Goal: Task Accomplishment & Management: Complete application form

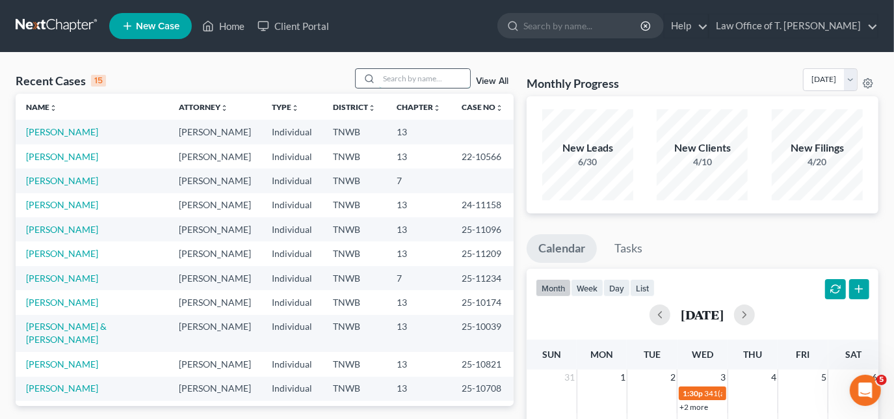
click at [404, 78] on input "search" at bounding box center [424, 78] width 91 height 19
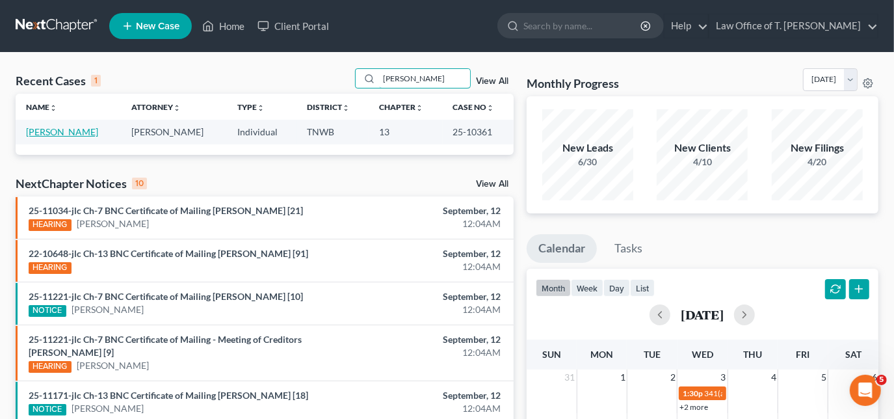
type input "[PERSON_NAME]"
click at [56, 131] on link "[PERSON_NAME]" at bounding box center [62, 131] width 72 height 11
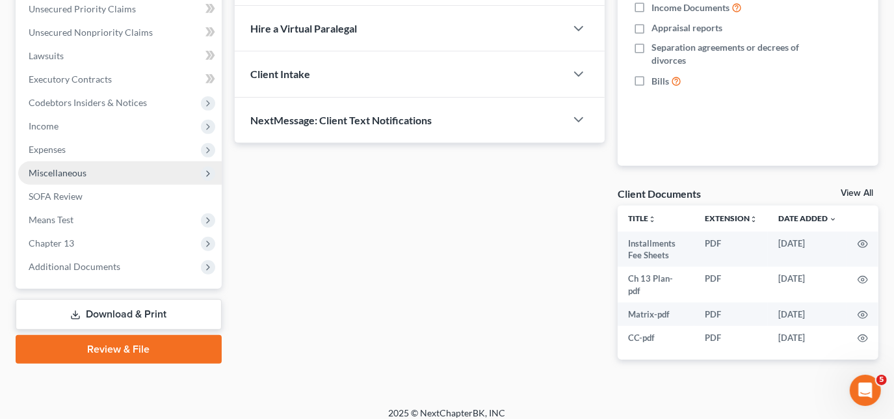
scroll to position [312, 0]
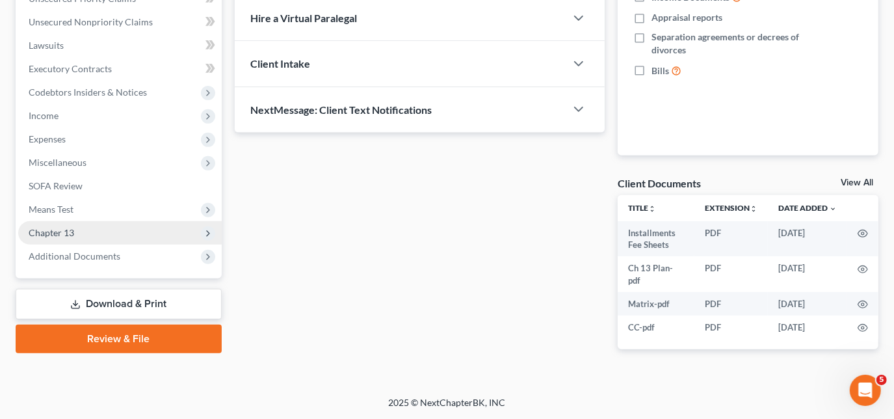
click at [59, 234] on span "Chapter 13" at bounding box center [52, 232] width 46 height 11
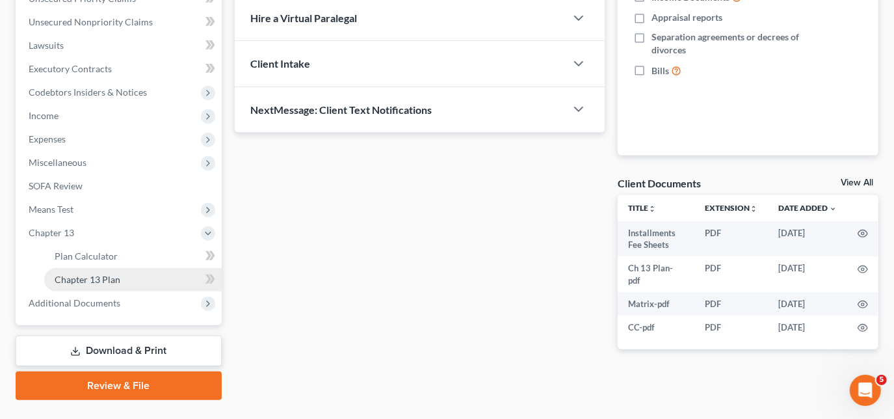
click at [72, 274] on span "Chapter 13 Plan" at bounding box center [88, 279] width 66 height 11
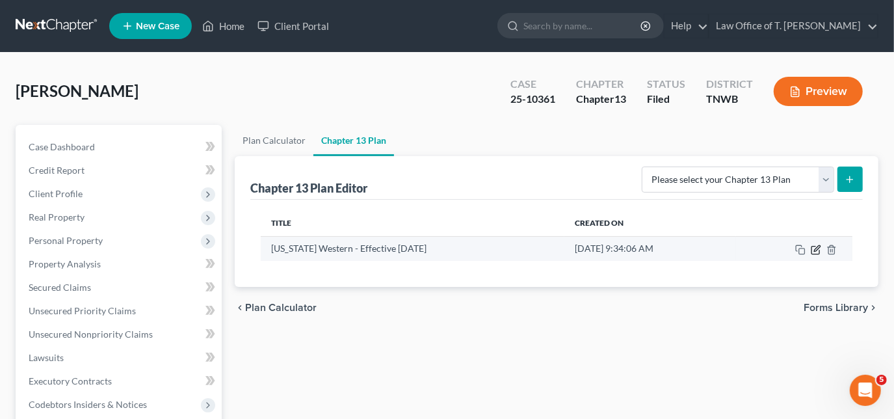
click at [814, 246] on icon "button" at bounding box center [816, 250] width 8 height 8
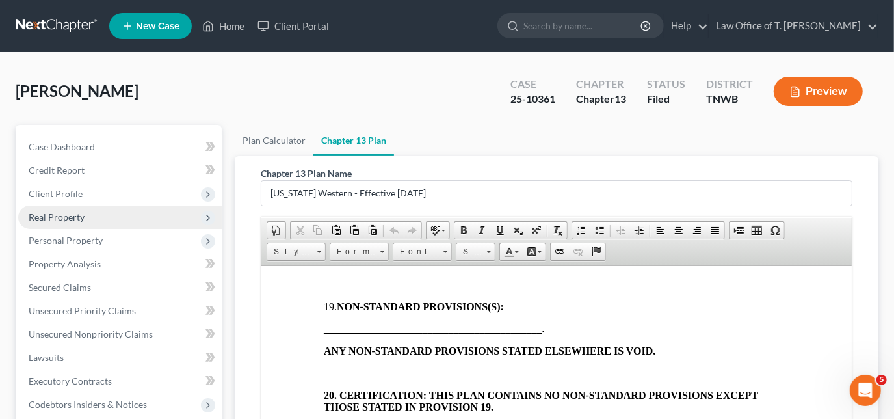
click at [57, 217] on span "Real Property" at bounding box center [57, 216] width 56 height 11
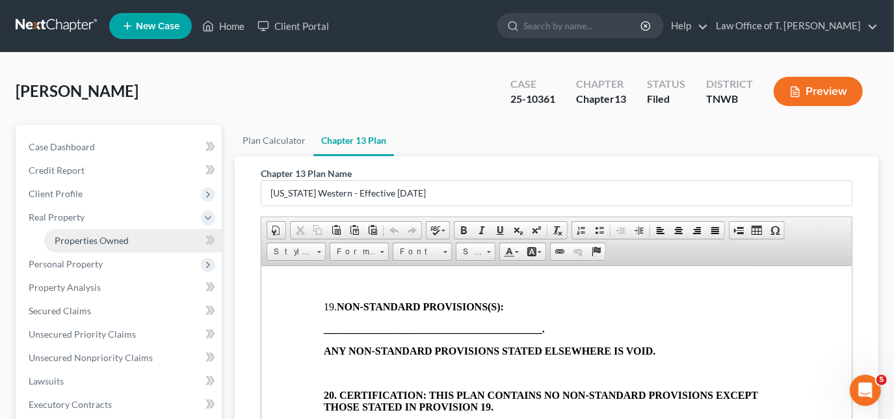
click at [116, 247] on link "Properties Owned" at bounding box center [133, 240] width 178 height 23
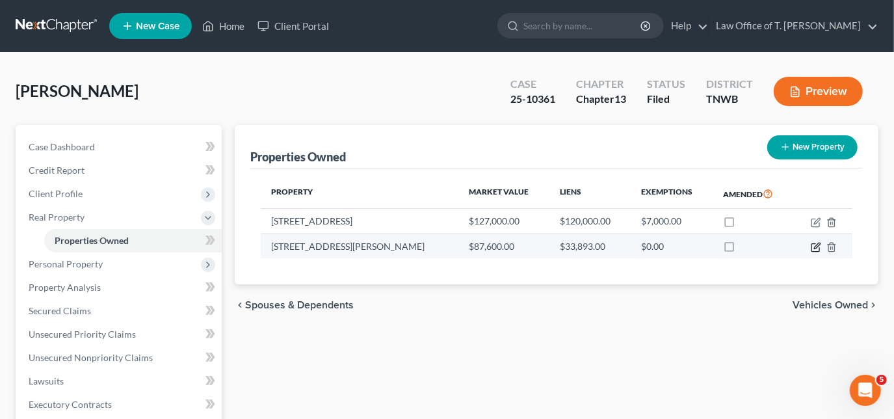
click at [820, 247] on icon "button" at bounding box center [816, 248] width 8 height 8
select select "44"
select select "34"
select select "0"
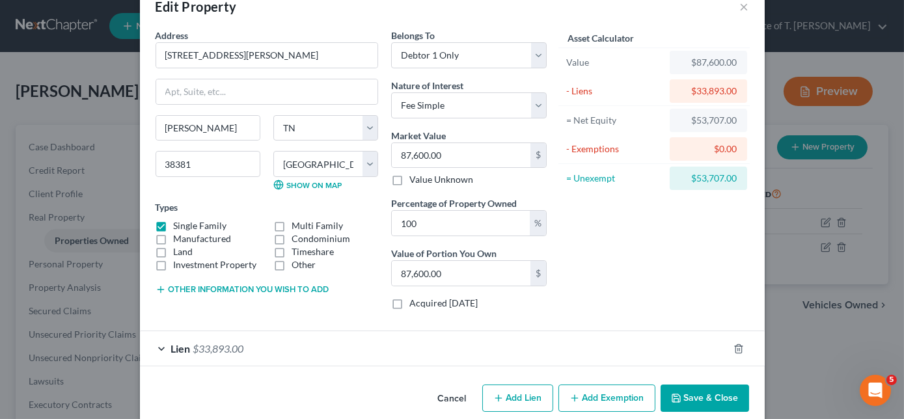
scroll to position [48, 0]
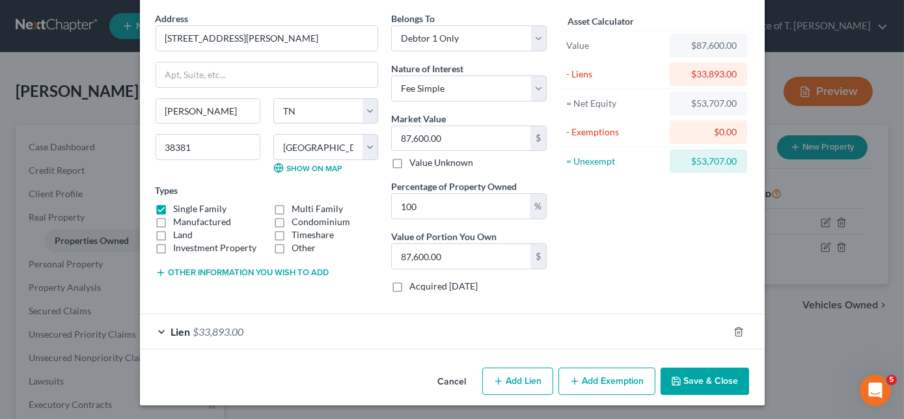
click at [158, 331] on div "Lien $33,893.00" at bounding box center [434, 331] width 588 height 34
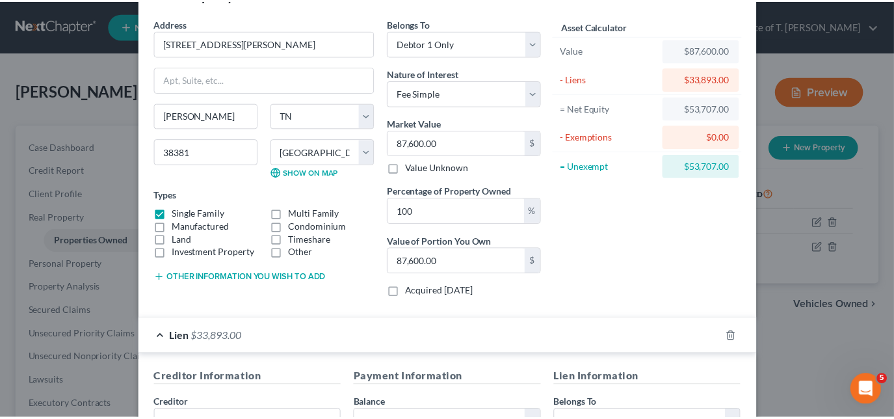
scroll to position [0, 0]
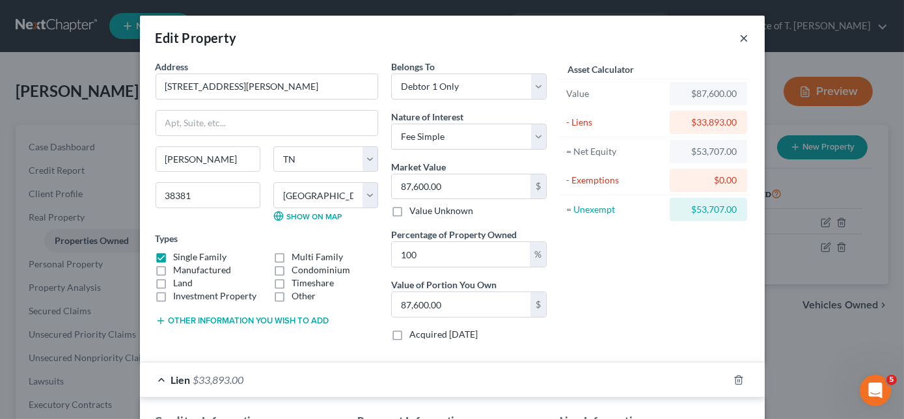
click at [740, 38] on button "×" at bounding box center [744, 38] width 9 height 16
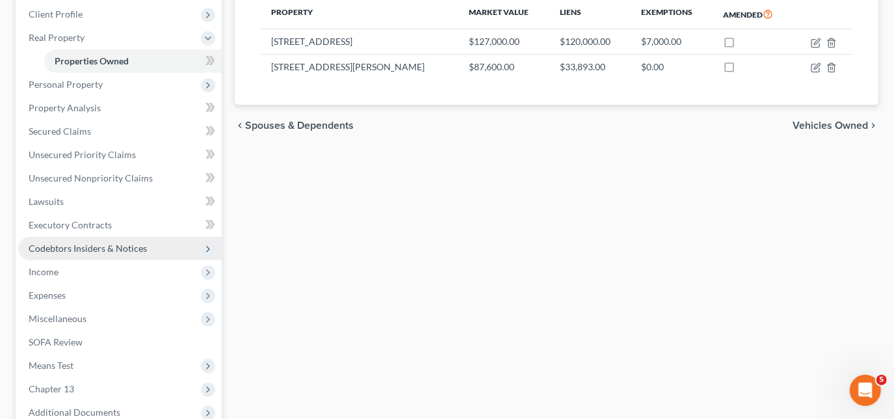
scroll to position [319, 0]
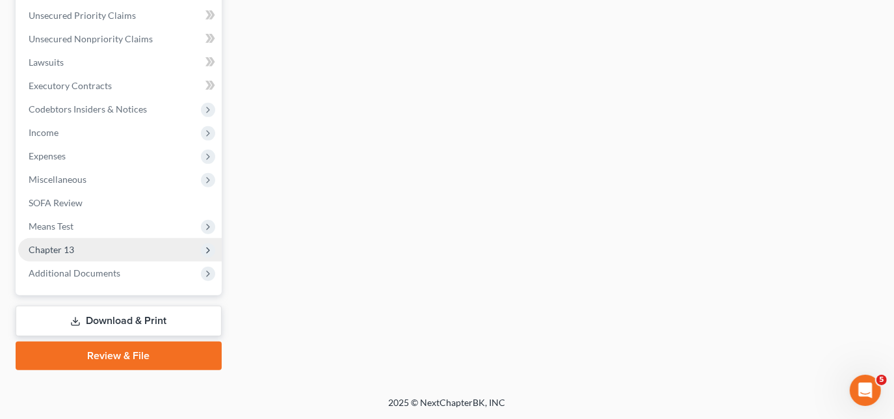
click at [88, 249] on span "Chapter 13" at bounding box center [120, 249] width 204 height 23
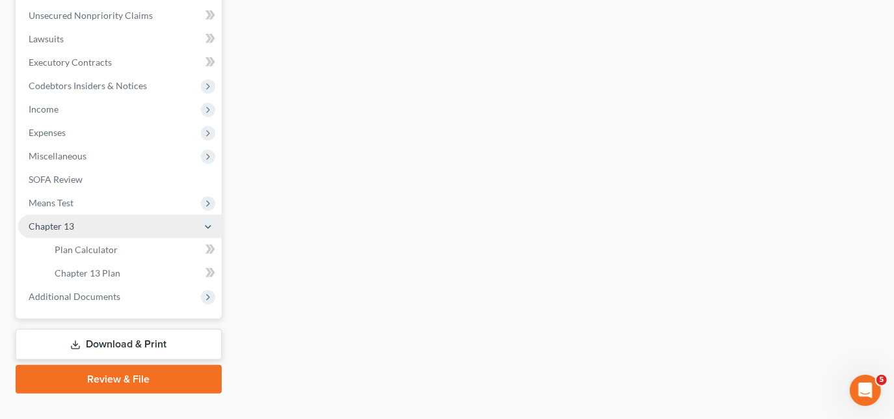
scroll to position [295, 0]
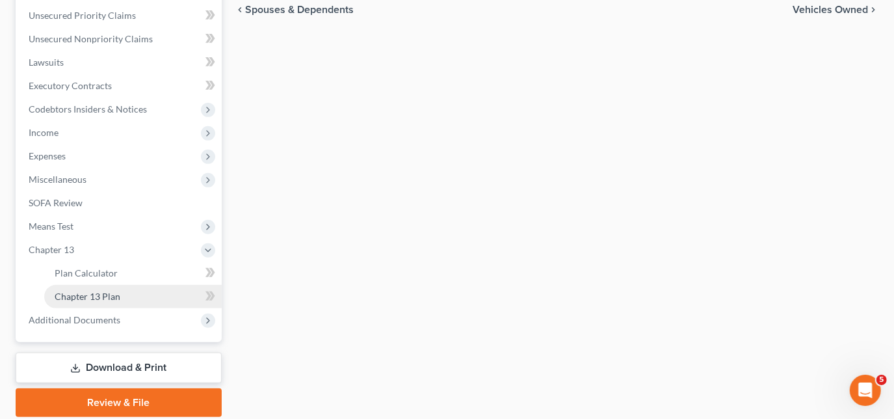
click at [107, 299] on span "Chapter 13 Plan" at bounding box center [88, 296] width 66 height 11
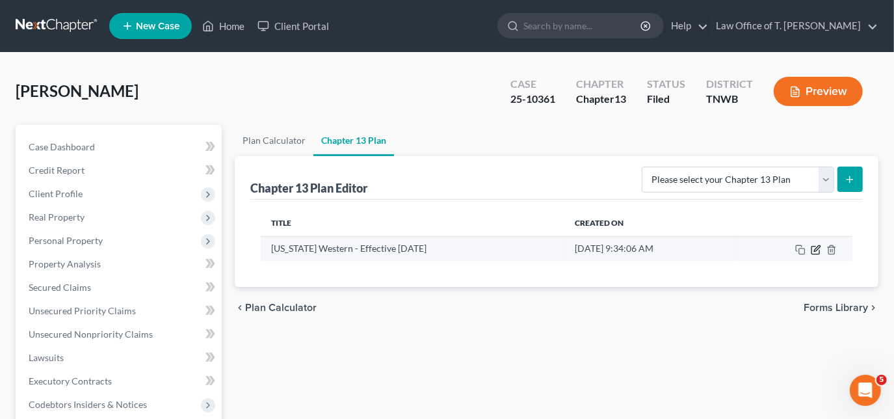
click at [817, 245] on icon "button" at bounding box center [816, 250] width 10 height 10
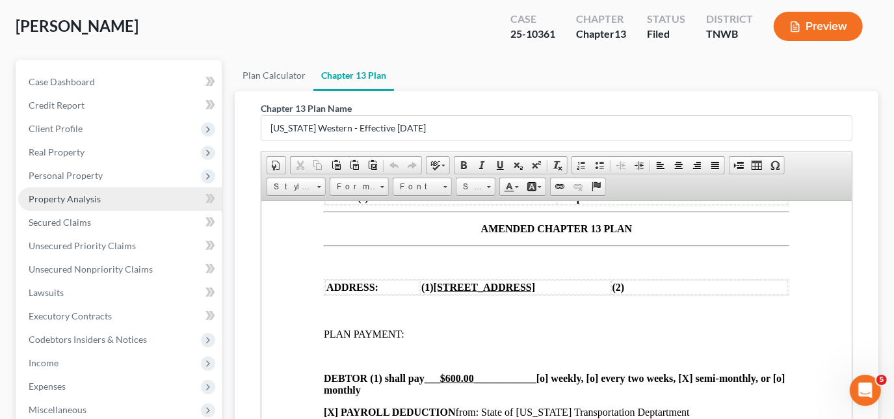
scroll to position [59, 0]
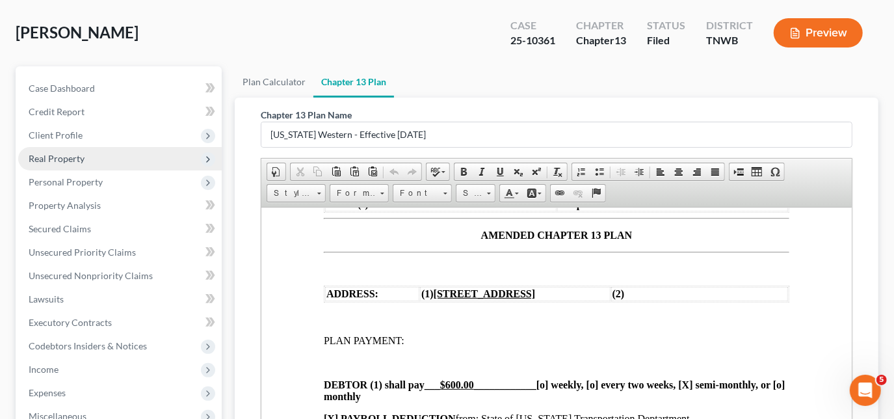
click at [65, 157] on span "Real Property" at bounding box center [57, 158] width 56 height 11
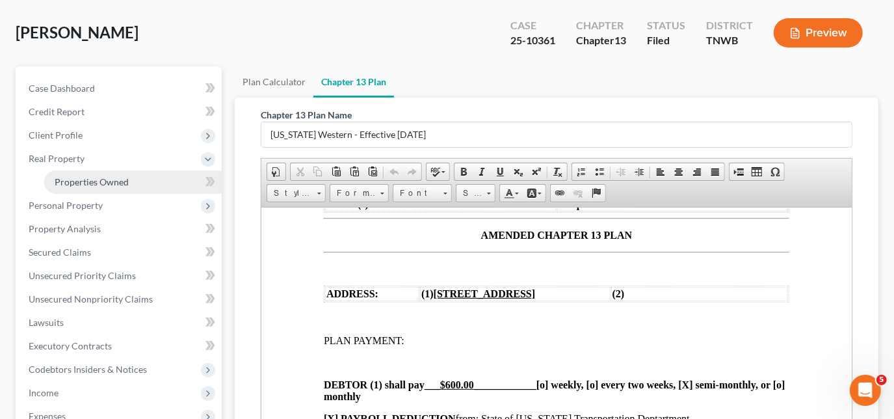
click at [86, 184] on span "Properties Owned" at bounding box center [92, 181] width 74 height 11
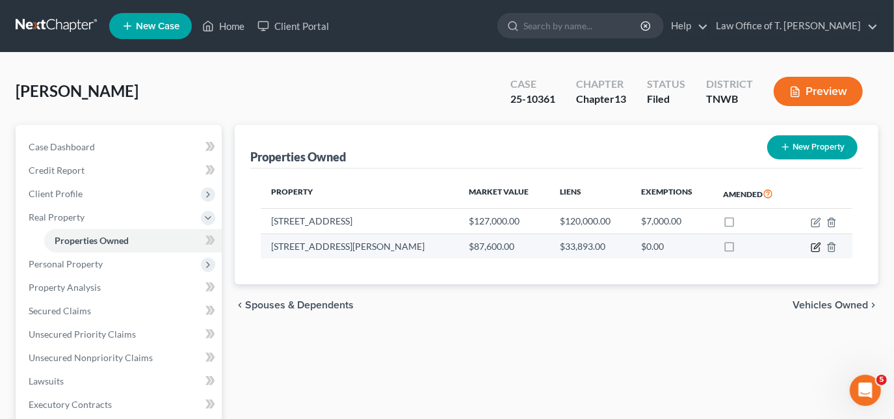
click at [811, 246] on icon "button" at bounding box center [816, 247] width 10 height 10
select select "44"
select select "34"
select select "0"
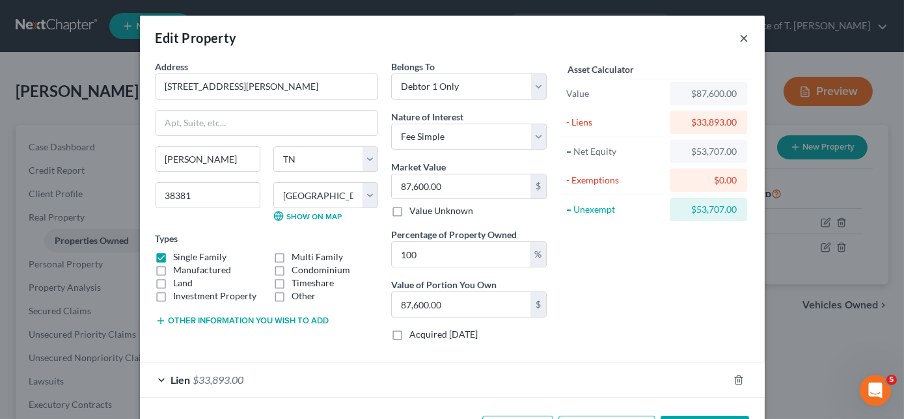
click at [740, 38] on button "×" at bounding box center [744, 38] width 9 height 16
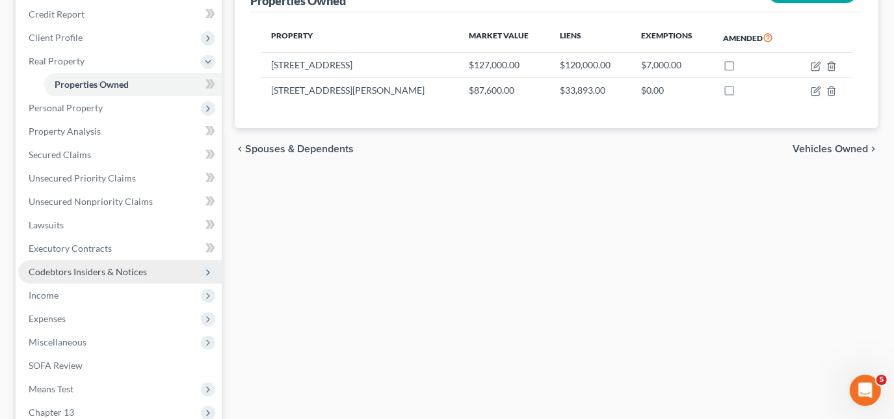
scroll to position [177, 0]
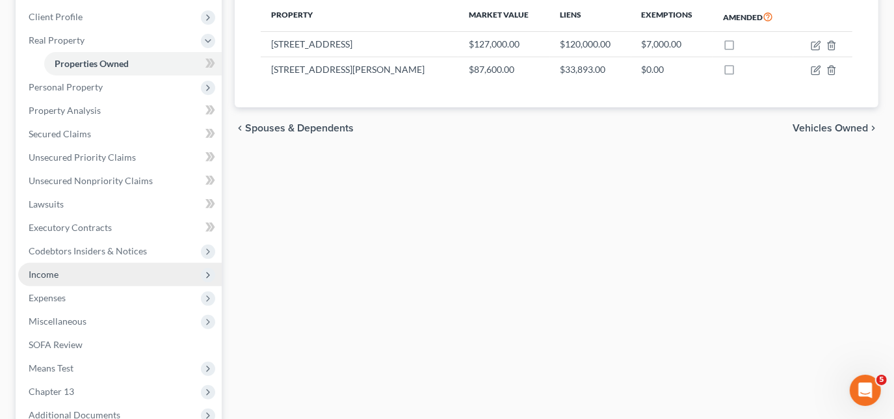
click at [64, 271] on span "Income" at bounding box center [120, 274] width 204 height 23
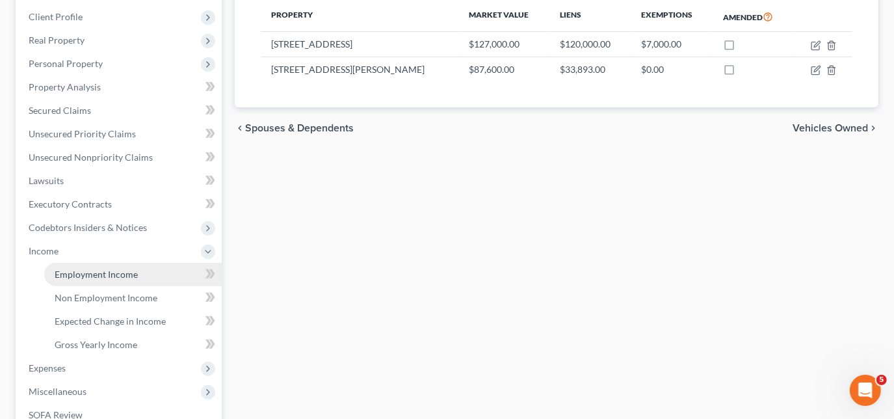
click at [92, 271] on span "Employment Income" at bounding box center [96, 274] width 83 height 11
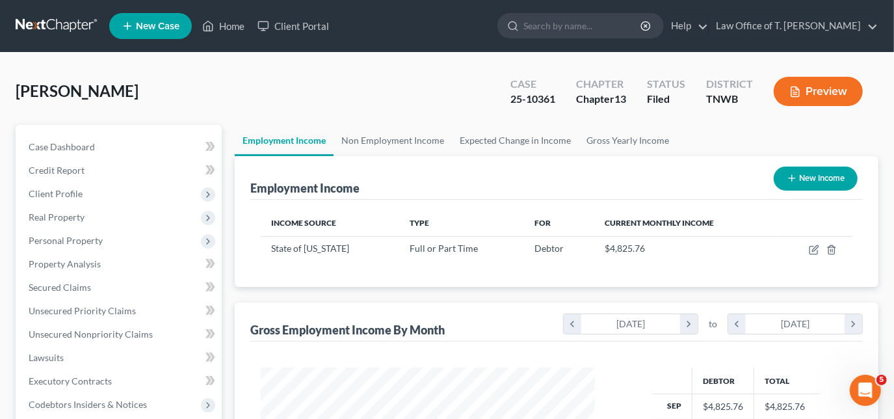
scroll to position [232, 360]
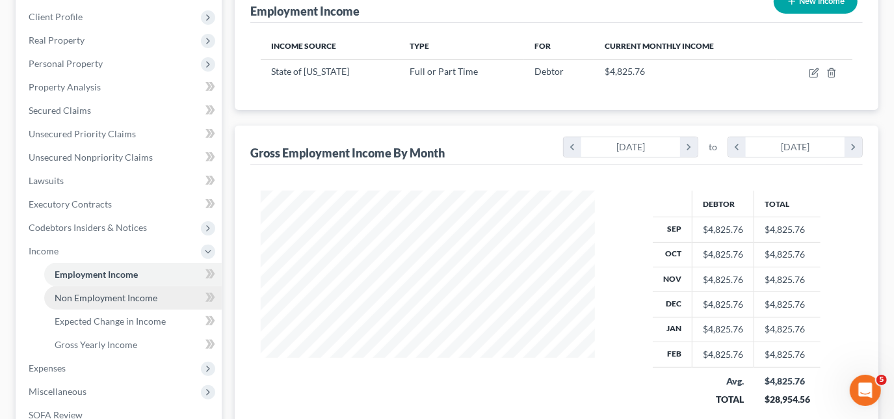
click at [135, 295] on span "Non Employment Income" at bounding box center [106, 297] width 103 height 11
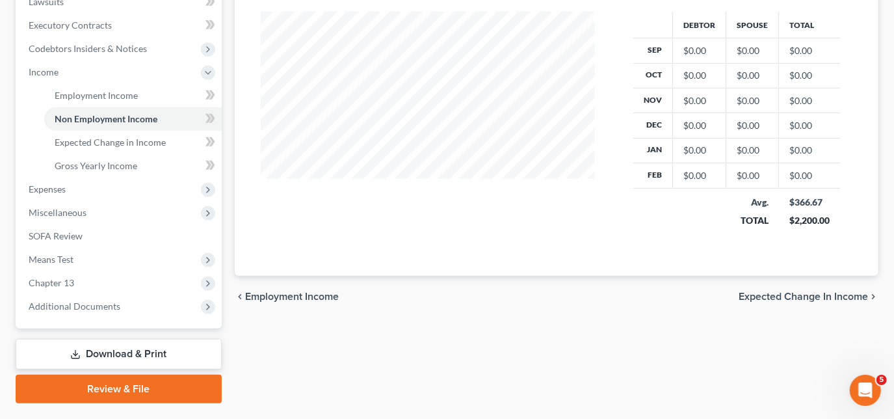
scroll to position [388, 0]
